Goal: Task Accomplishment & Management: Complete application form

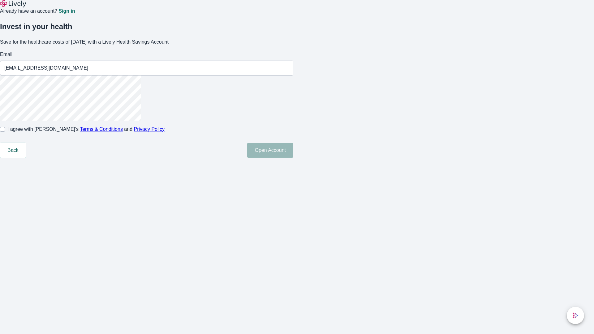
click at [5, 132] on input "I agree with Lively’s Terms & Conditions and Privacy Policy" at bounding box center [2, 129] width 5 height 5
checkbox input "true"
click at [293, 158] on button "Open Account" at bounding box center [270, 150] width 46 height 15
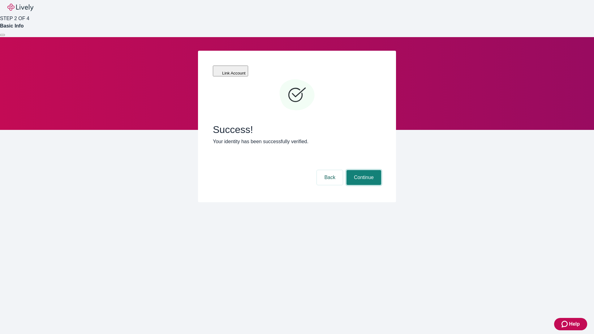
click at [363, 170] on button "Continue" at bounding box center [364, 177] width 35 height 15
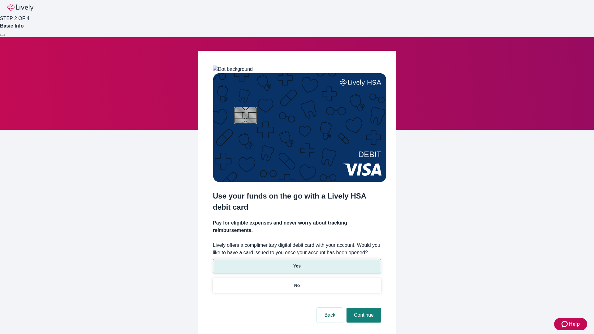
click at [297, 263] on p "Yes" at bounding box center [296, 266] width 7 height 6
click at [363, 308] on button "Continue" at bounding box center [364, 315] width 35 height 15
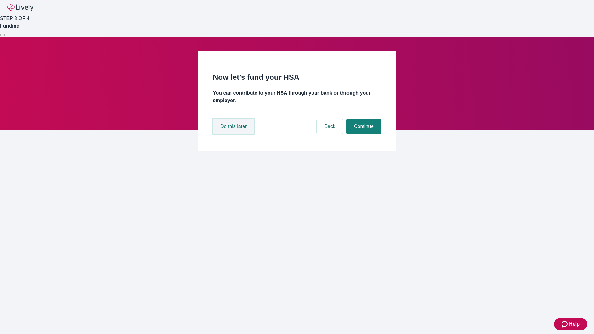
click at [234, 134] on button "Do this later" at bounding box center [233, 126] width 41 height 15
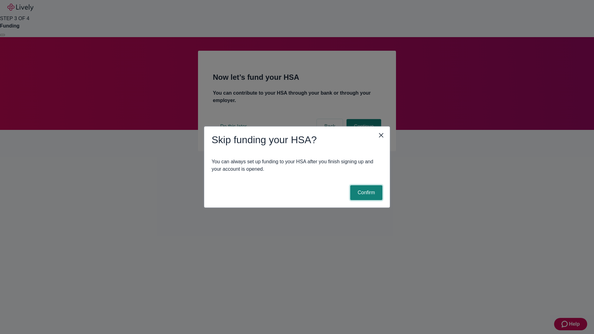
click at [366, 193] on button "Confirm" at bounding box center [366, 192] width 32 height 15
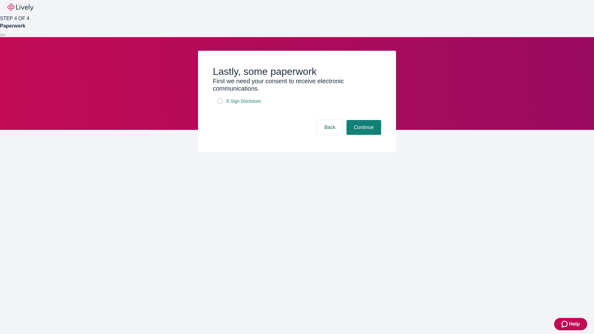
click at [220, 104] on input "E-Sign Disclosure" at bounding box center [220, 101] width 5 height 5
checkbox input "true"
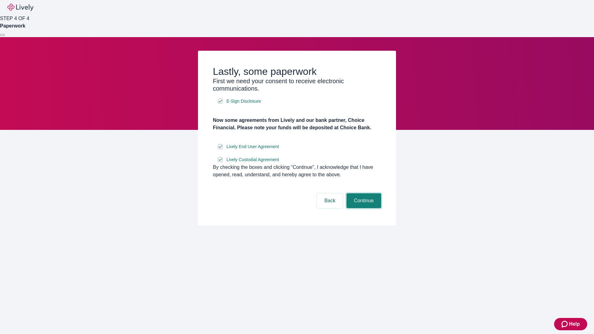
click at [363, 208] on button "Continue" at bounding box center [364, 200] width 35 height 15
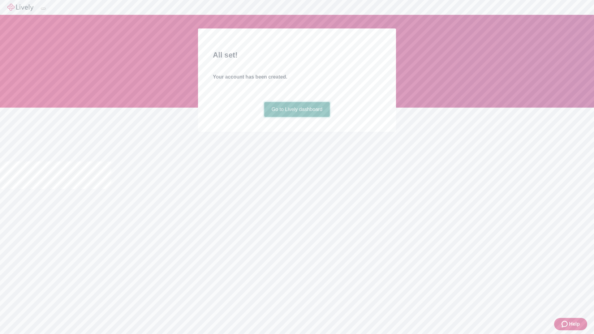
click at [297, 117] on link "Go to Lively dashboard" at bounding box center [297, 109] width 66 height 15
